Goal: Check status: Check status

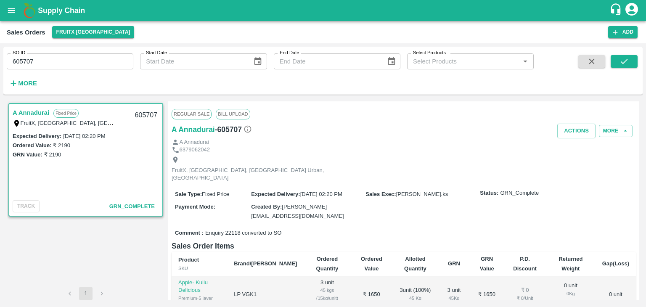
scroll to position [66, 0]
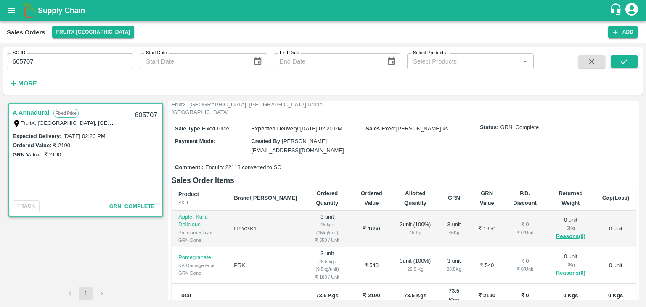
click at [594, 58] on icon "button" at bounding box center [591, 61] width 9 height 9
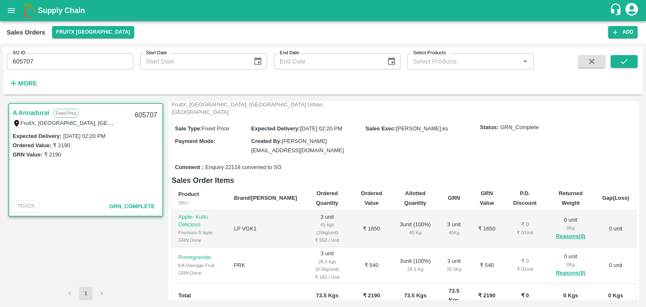
click at [594, 58] on icon "button" at bounding box center [591, 61] width 9 height 9
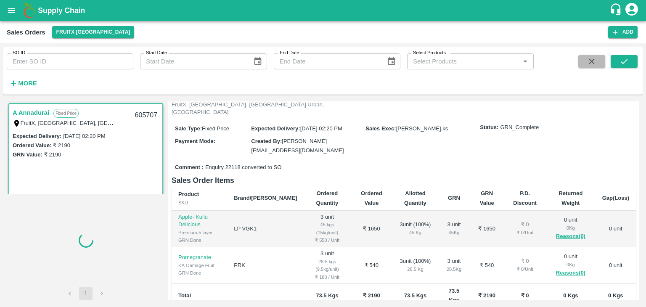
click at [594, 58] on icon "button" at bounding box center [591, 61] width 9 height 9
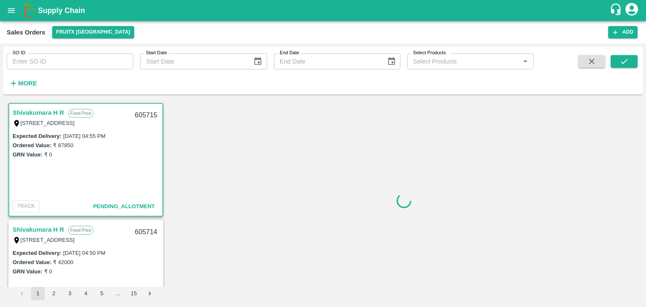
scroll to position [2, 0]
